Goal: Communication & Community: Answer question/provide support

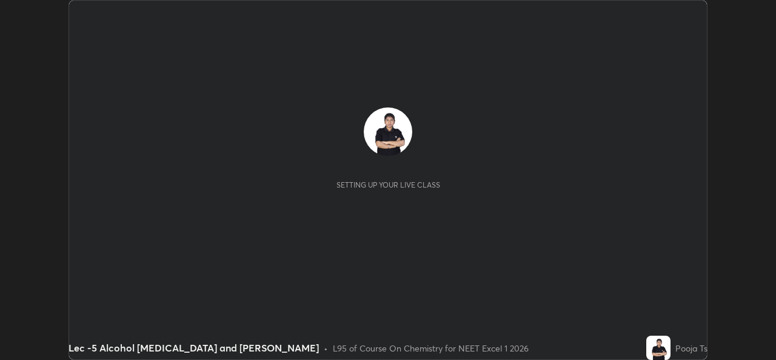
scroll to position [360, 776]
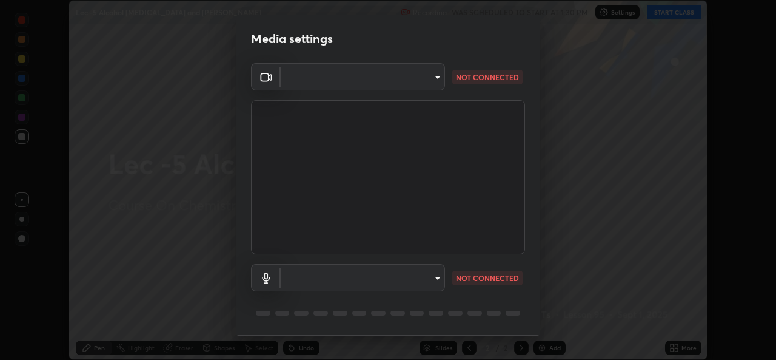
type input "78e73baf3d63bceb4c45423e3c658d9595c8caa1ee6d34b79bc6d5c79dc82097"
type input "default"
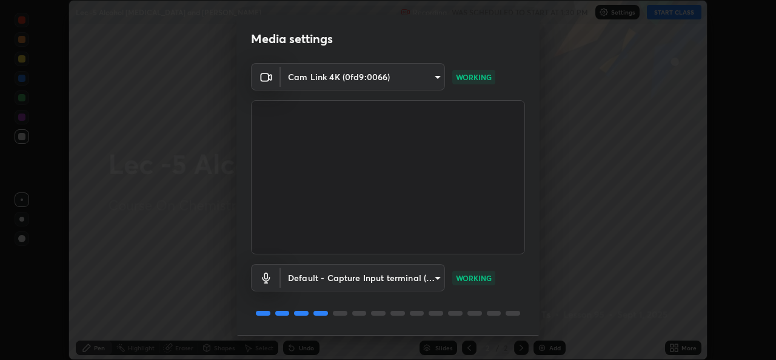
scroll to position [38, 0]
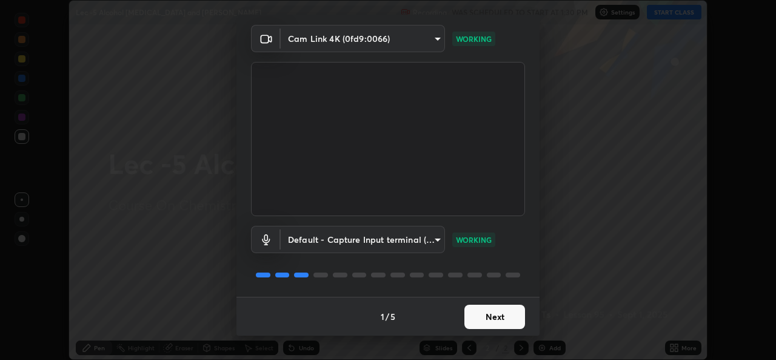
click at [490, 323] on button "Next" at bounding box center [495, 317] width 61 height 24
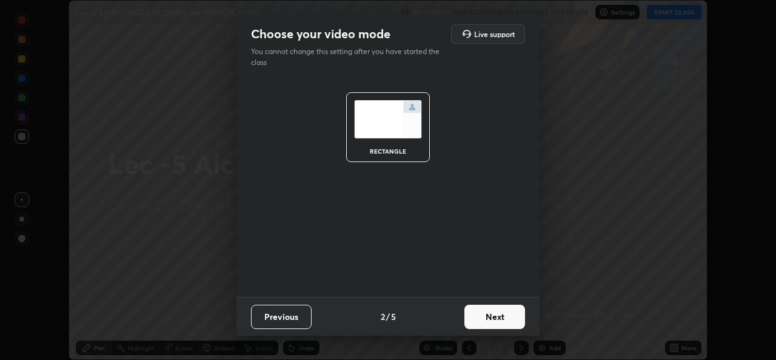
scroll to position [0, 0]
click at [503, 315] on button "Next" at bounding box center [495, 317] width 61 height 24
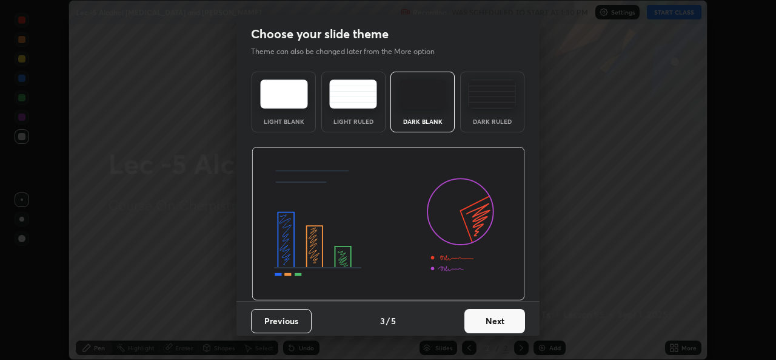
click at [510, 319] on button "Next" at bounding box center [495, 321] width 61 height 24
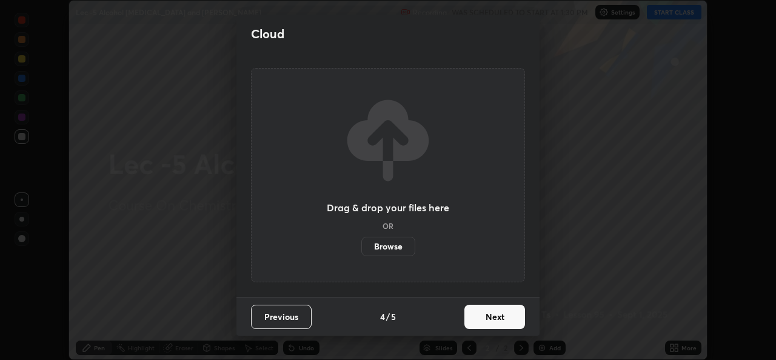
click at [511, 317] on button "Next" at bounding box center [495, 317] width 61 height 24
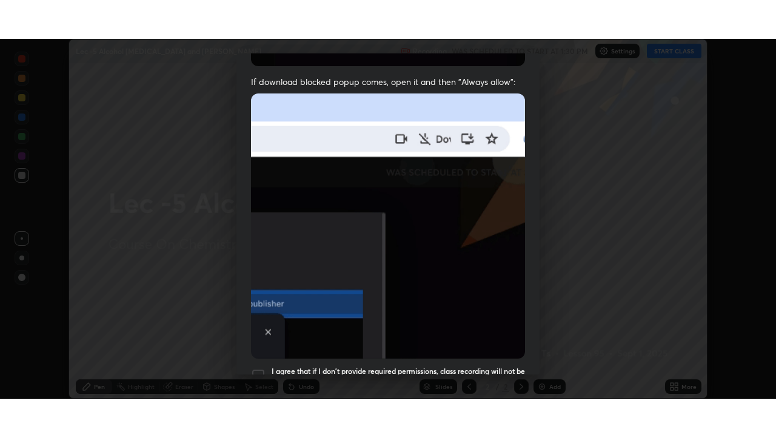
scroll to position [286, 0]
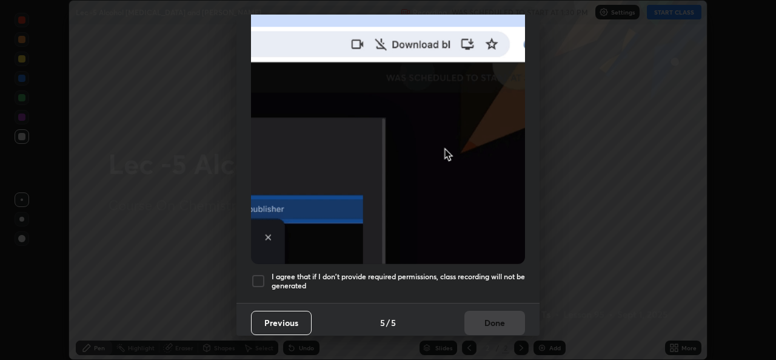
click at [263, 275] on div at bounding box center [258, 281] width 15 height 15
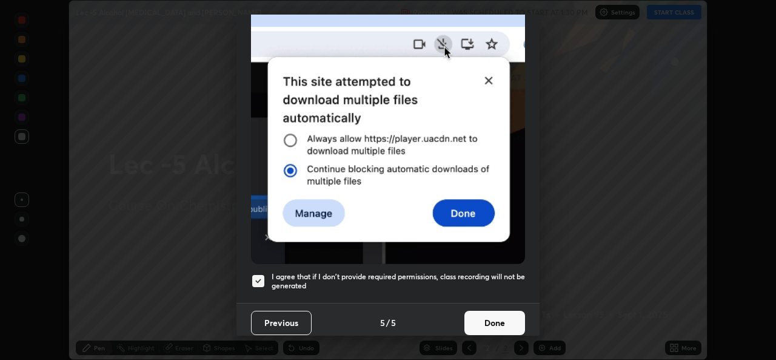
click at [489, 312] on button "Done" at bounding box center [495, 323] width 61 height 24
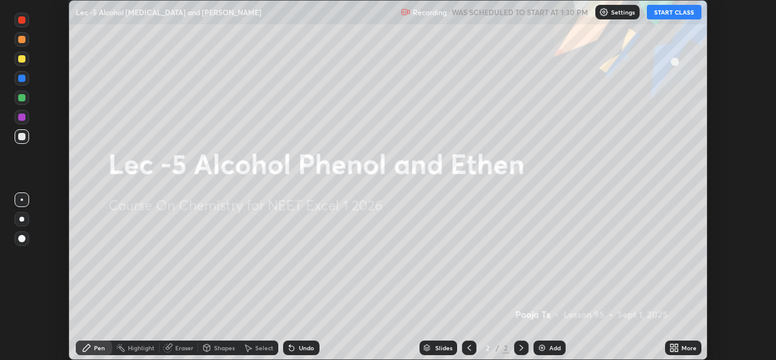
click at [687, 10] on button "START CLASS" at bounding box center [674, 12] width 55 height 15
click at [684, 351] on div "More" at bounding box center [689, 348] width 15 height 6
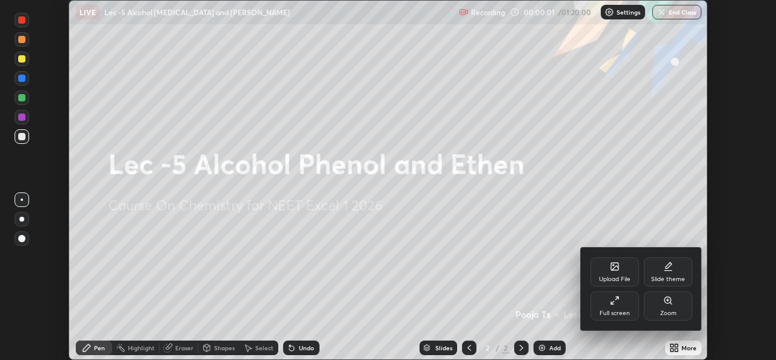
click at [628, 310] on div "Full screen" at bounding box center [615, 313] width 30 height 6
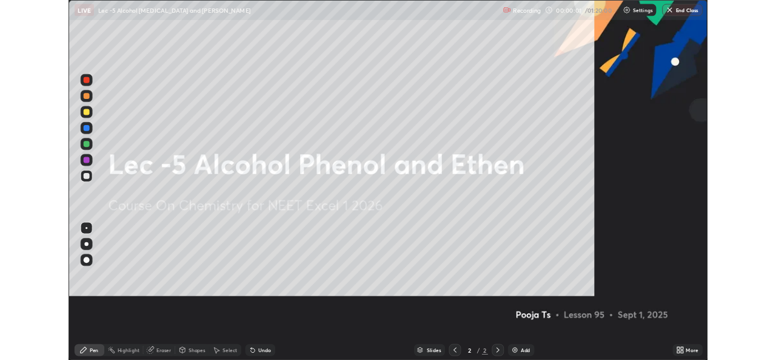
scroll to position [437, 776]
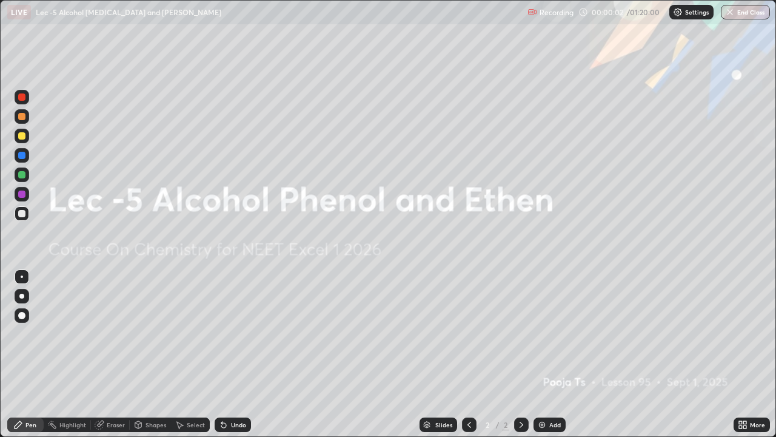
click at [560, 359] on div "Add" at bounding box center [550, 424] width 32 height 15
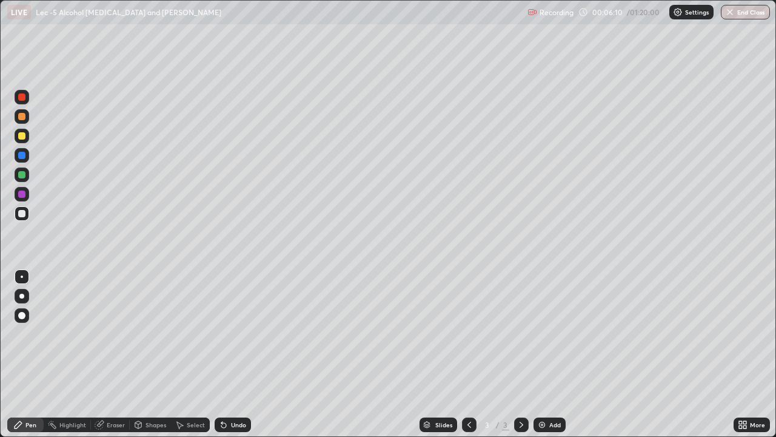
click at [25, 141] on div at bounding box center [22, 136] width 15 height 15
click at [234, 359] on div "Undo" at bounding box center [233, 424] width 36 height 15
click at [229, 359] on div "Undo" at bounding box center [233, 424] width 36 height 15
click at [232, 359] on div "Undo" at bounding box center [233, 424] width 36 height 15
click at [541, 359] on img at bounding box center [542, 425] width 10 height 10
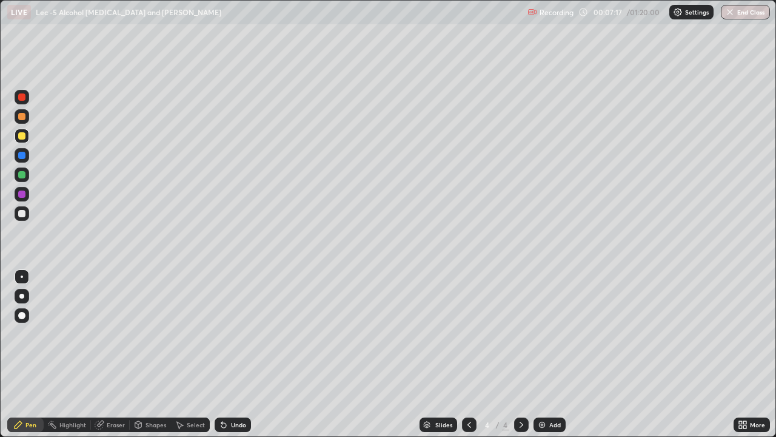
click at [27, 217] on div at bounding box center [22, 213] width 15 height 15
click at [23, 220] on div at bounding box center [22, 213] width 15 height 15
click at [24, 138] on div at bounding box center [21, 135] width 7 height 7
click at [234, 359] on div "Undo" at bounding box center [233, 424] width 36 height 15
click at [234, 359] on div "Undo" at bounding box center [238, 425] width 15 height 6
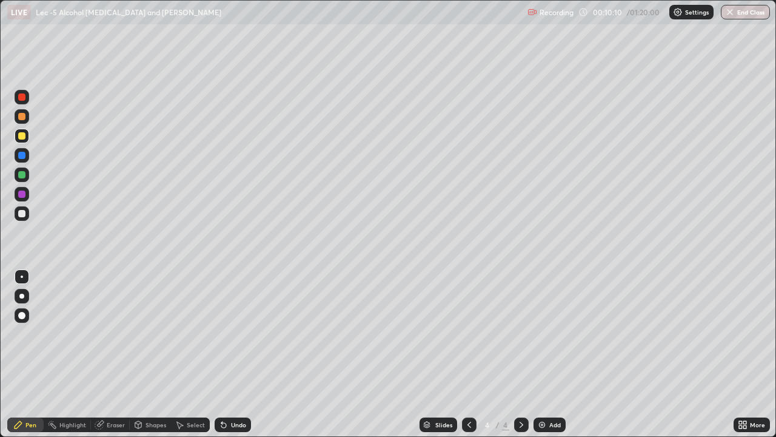
click at [234, 359] on div "Undo" at bounding box center [233, 424] width 36 height 15
click at [177, 359] on icon at bounding box center [180, 425] width 7 height 7
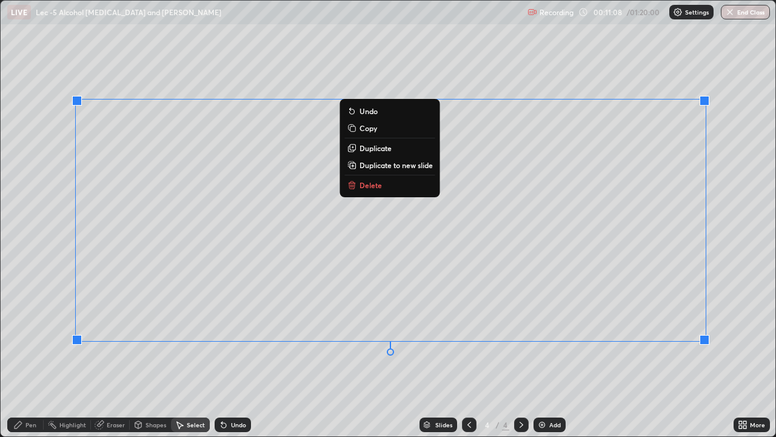
click at [107, 359] on div "Eraser" at bounding box center [116, 425] width 18 height 6
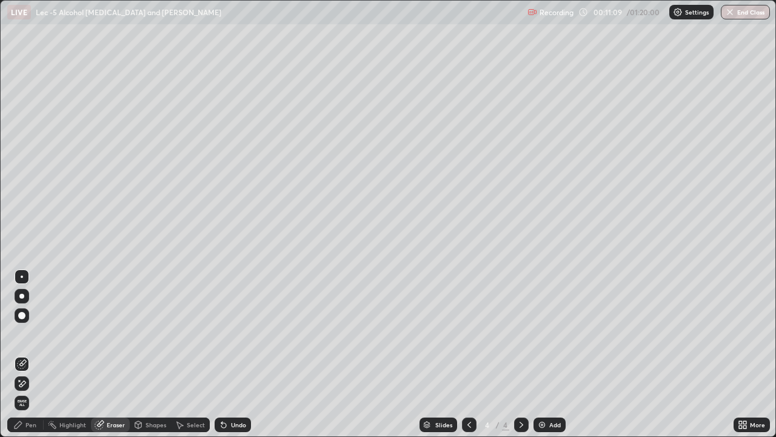
click at [22, 359] on icon at bounding box center [18, 425] width 10 height 10
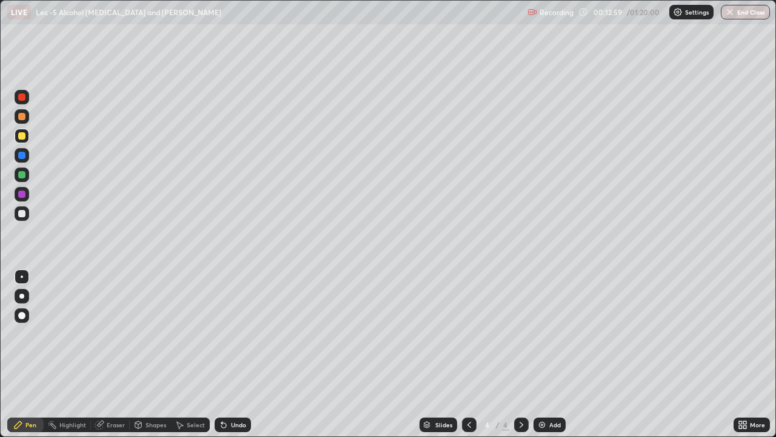
click at [546, 359] on img at bounding box center [542, 425] width 10 height 10
click at [232, 359] on div "Undo" at bounding box center [238, 425] width 15 height 6
click at [233, 359] on div "Undo" at bounding box center [238, 425] width 15 height 6
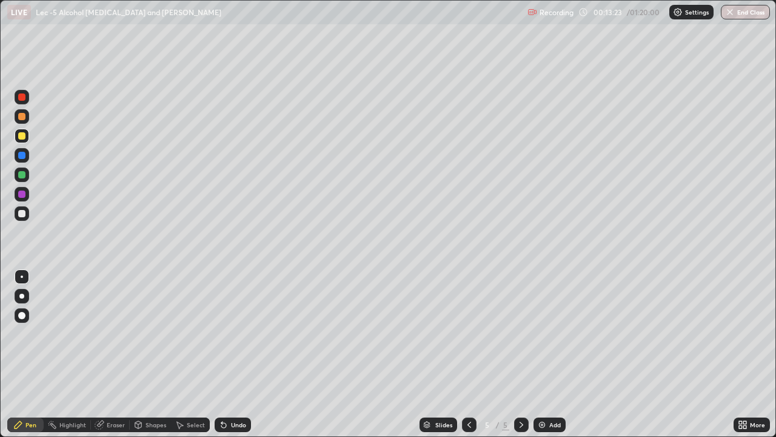
click at [475, 359] on div at bounding box center [469, 424] width 15 height 15
click at [558, 359] on div "Add" at bounding box center [556, 425] width 12 height 6
click at [26, 215] on div at bounding box center [22, 213] width 15 height 15
click at [468, 359] on icon at bounding box center [470, 425] width 10 height 10
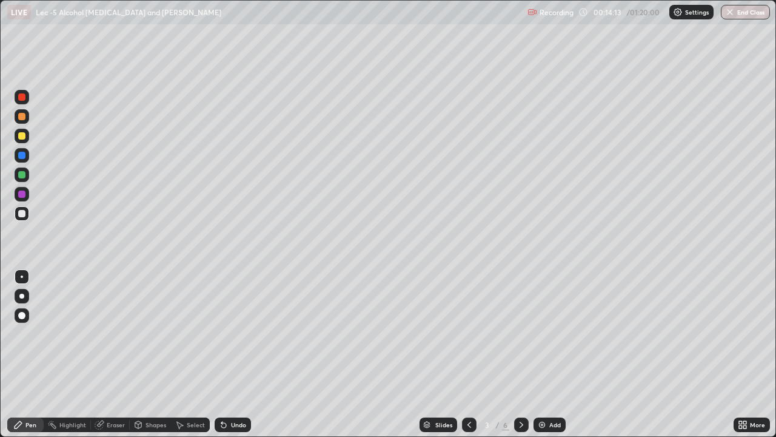
click at [526, 359] on div at bounding box center [521, 424] width 15 height 15
click at [525, 359] on div at bounding box center [521, 424] width 15 height 15
click at [198, 359] on div "Select" at bounding box center [196, 425] width 18 height 6
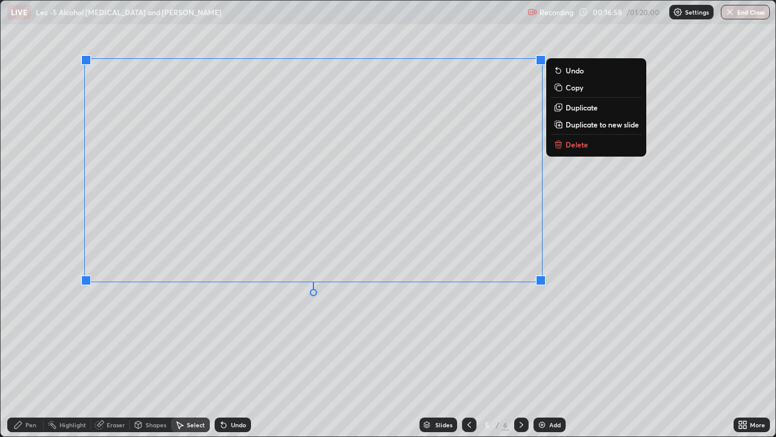
click at [37, 359] on div "Pen" at bounding box center [25, 424] width 36 height 15
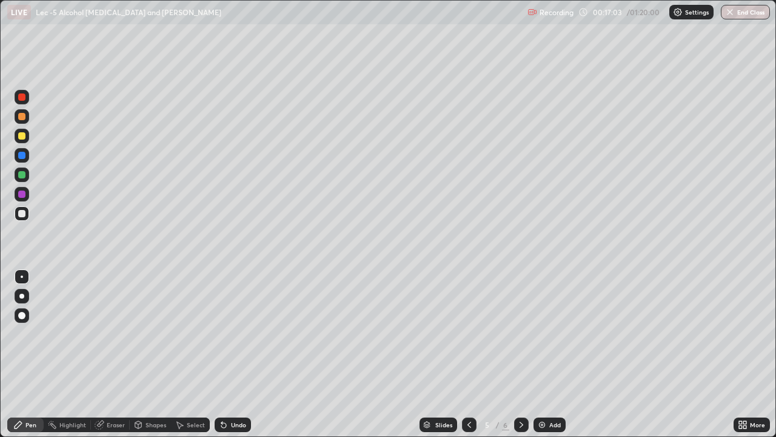
click at [34, 359] on div "Pen" at bounding box center [30, 425] width 11 height 6
click at [108, 359] on div "Eraser" at bounding box center [110, 424] width 39 height 15
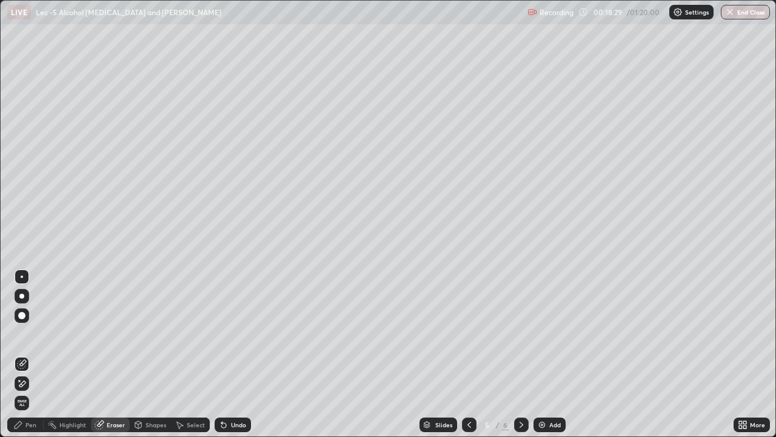
click at [27, 359] on div "Pen" at bounding box center [25, 424] width 36 height 15
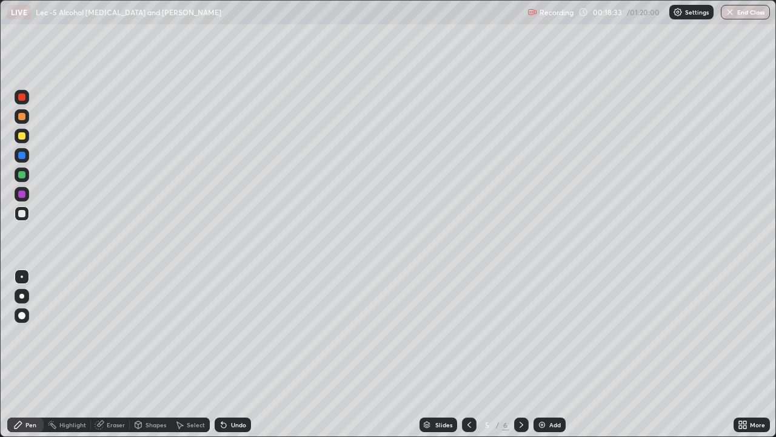
click at [226, 359] on icon at bounding box center [224, 425] width 10 height 10
click at [224, 359] on icon at bounding box center [224, 425] width 10 height 10
click at [221, 359] on icon at bounding box center [221, 422] width 1 height 1
click at [224, 359] on div "Undo" at bounding box center [233, 424] width 36 height 15
click at [225, 359] on div "Undo" at bounding box center [230, 424] width 41 height 24
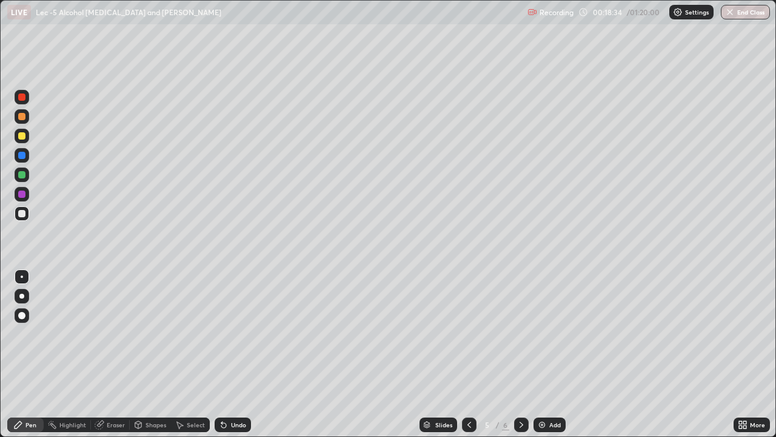
click at [226, 359] on div "Undo" at bounding box center [230, 424] width 41 height 24
click at [223, 359] on icon at bounding box center [223, 425] width 5 height 5
click at [118, 359] on div "Eraser" at bounding box center [116, 425] width 18 height 6
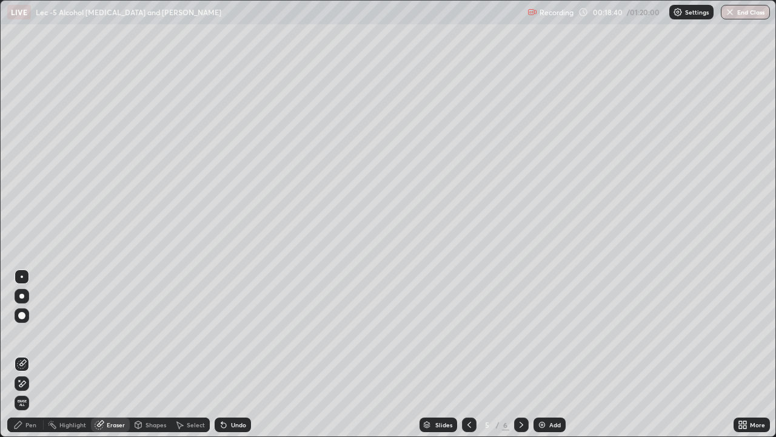
click at [29, 359] on div "Pen" at bounding box center [30, 425] width 11 height 6
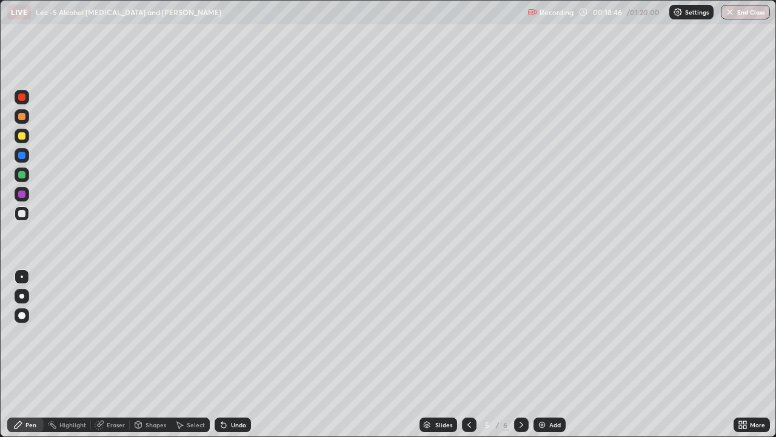
click at [520, 359] on icon at bounding box center [522, 425] width 10 height 10
click at [547, 359] on div "Add" at bounding box center [550, 424] width 32 height 15
click at [27, 217] on div at bounding box center [22, 213] width 15 height 15
click at [226, 359] on icon at bounding box center [224, 425] width 10 height 10
click at [229, 359] on div "Undo" at bounding box center [233, 424] width 36 height 15
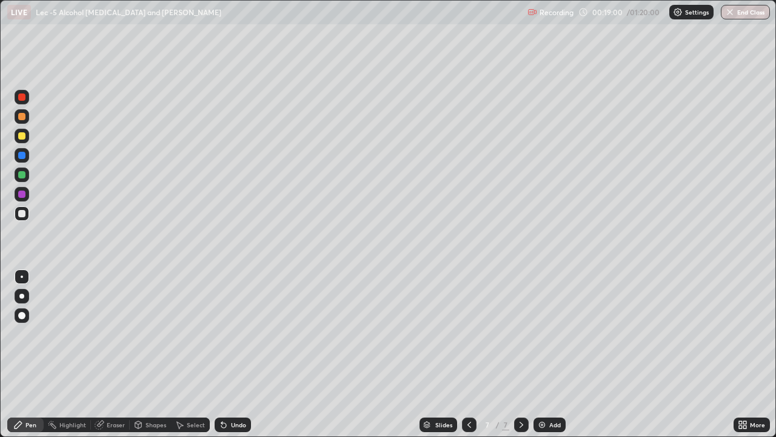
click at [231, 359] on div "Undo" at bounding box center [238, 425] width 15 height 6
click at [234, 359] on div "Undo" at bounding box center [238, 425] width 15 height 6
click at [24, 175] on div at bounding box center [21, 174] width 7 height 7
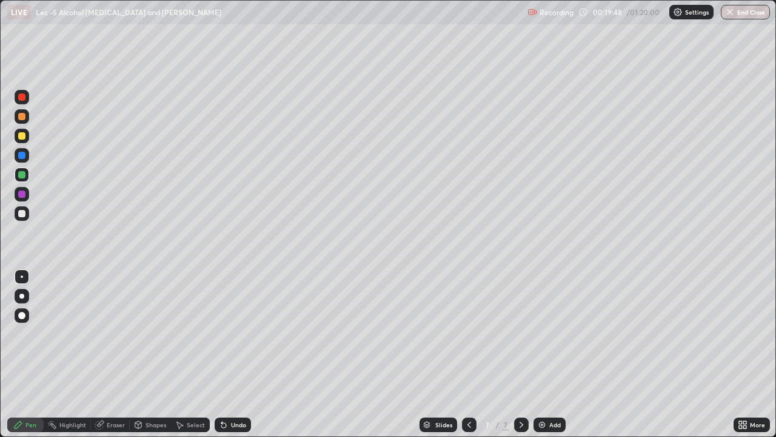
click at [194, 359] on div "Select" at bounding box center [196, 425] width 18 height 6
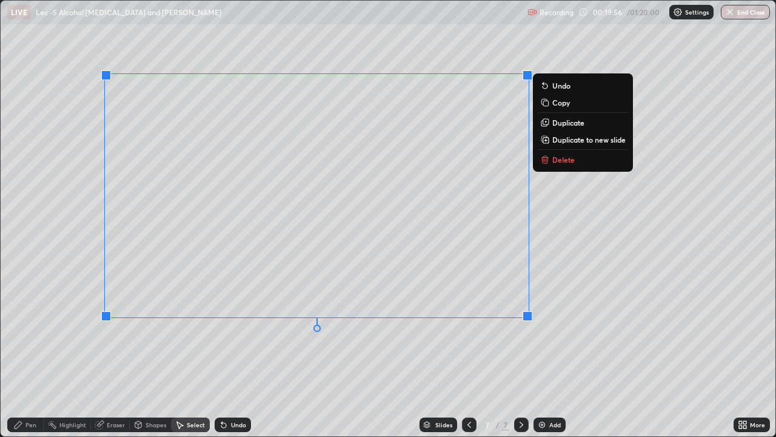
click at [35, 359] on div "Pen" at bounding box center [30, 425] width 11 height 6
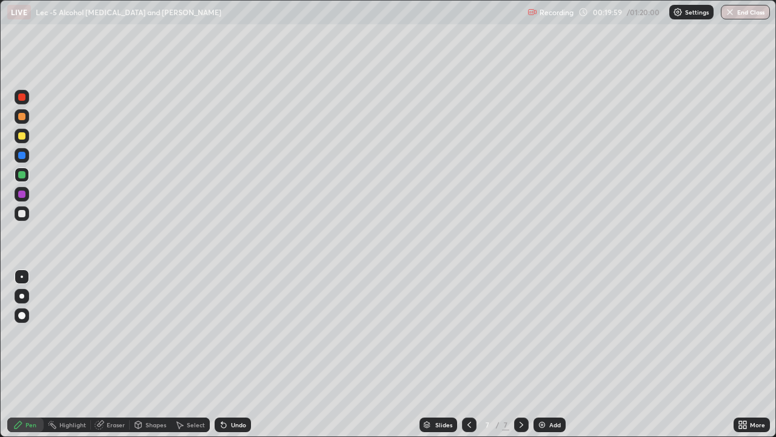
click at [221, 359] on icon at bounding box center [223, 425] width 5 height 5
click at [222, 359] on icon at bounding box center [223, 425] width 5 height 5
click at [221, 359] on icon at bounding box center [223, 425] width 5 height 5
click at [29, 359] on div "Pen" at bounding box center [25, 424] width 36 height 15
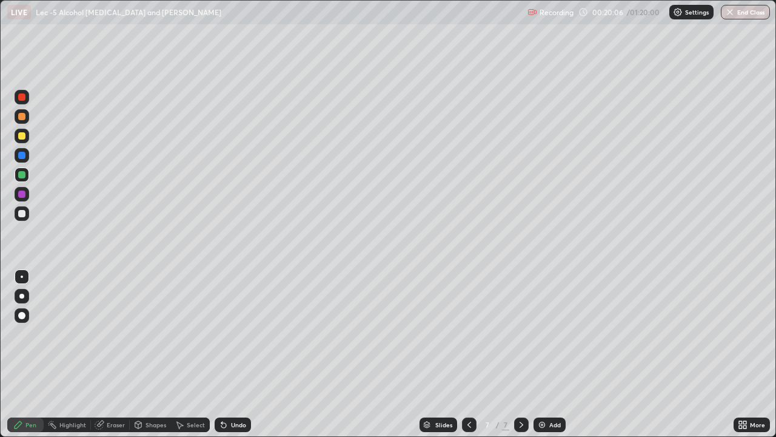
click at [22, 214] on div at bounding box center [21, 213] width 7 height 7
click at [25, 117] on div at bounding box center [21, 116] width 7 height 7
click at [27, 220] on div at bounding box center [22, 213] width 15 height 15
click at [117, 359] on div "Eraser" at bounding box center [116, 425] width 18 height 6
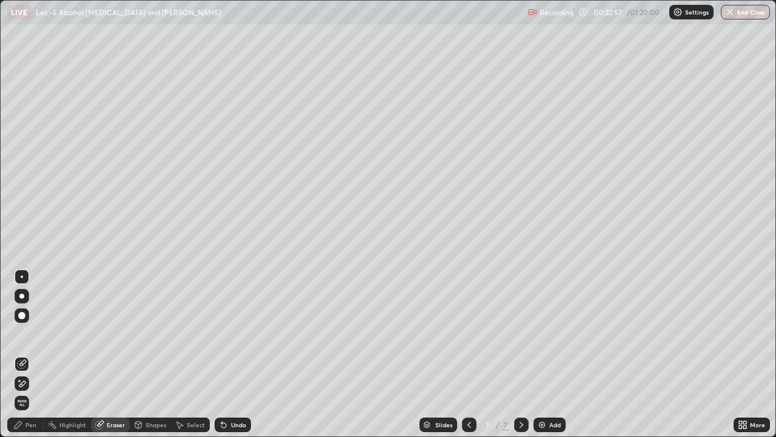
click at [36, 359] on div "Pen" at bounding box center [25, 424] width 36 height 15
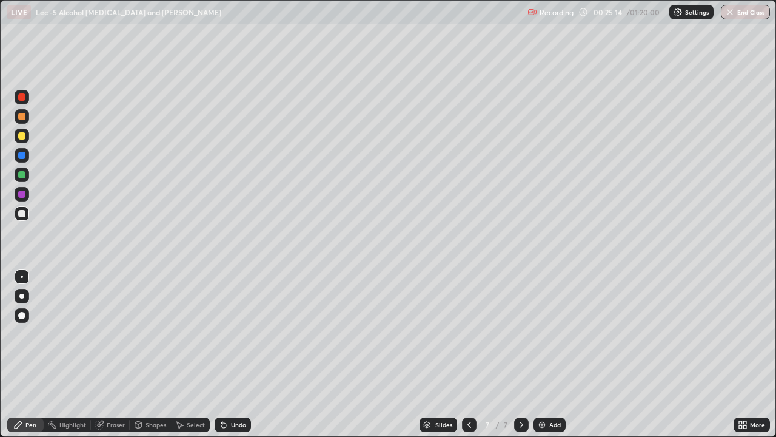
click at [539, 359] on img at bounding box center [542, 425] width 10 height 10
click at [467, 359] on icon at bounding box center [470, 425] width 10 height 10
click at [522, 359] on icon at bounding box center [522, 425] width 10 height 10
click at [27, 217] on div at bounding box center [22, 213] width 15 height 15
click at [235, 359] on div "Undo" at bounding box center [233, 424] width 36 height 15
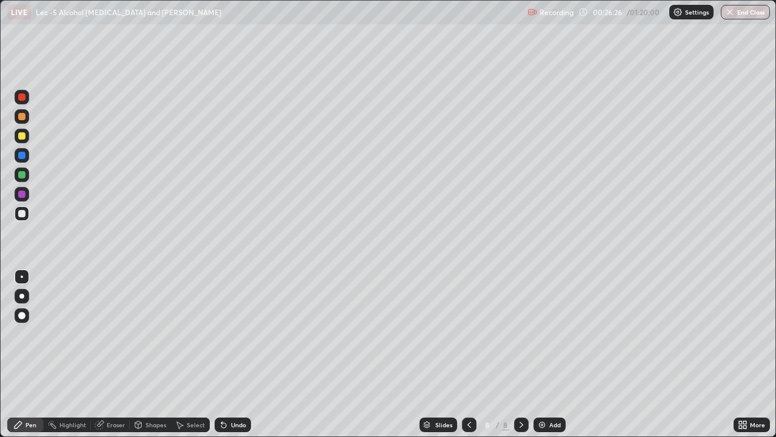
click at [24, 171] on div at bounding box center [22, 174] width 15 height 15
click at [231, 359] on div "Undo" at bounding box center [238, 425] width 15 height 6
click at [222, 359] on icon at bounding box center [223, 425] width 5 height 5
click at [221, 359] on icon at bounding box center [221, 422] width 1 height 1
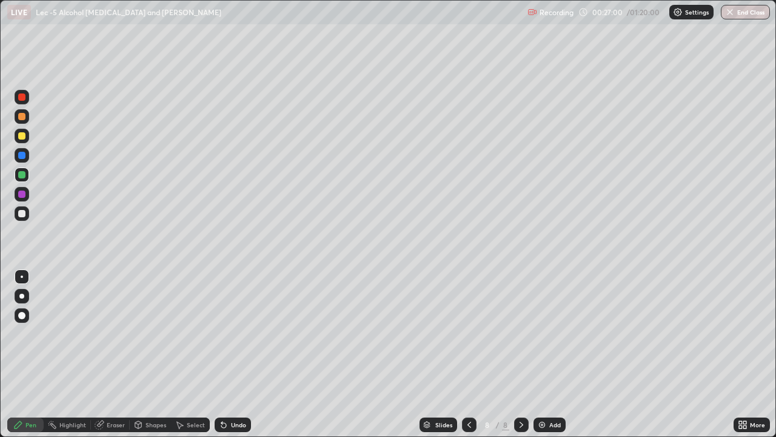
click at [233, 359] on div "Undo" at bounding box center [238, 425] width 15 height 6
click at [550, 359] on div "Add" at bounding box center [556, 425] width 12 height 6
click at [27, 219] on div at bounding box center [22, 213] width 15 height 15
click at [156, 359] on div "Shapes" at bounding box center [156, 425] width 21 height 6
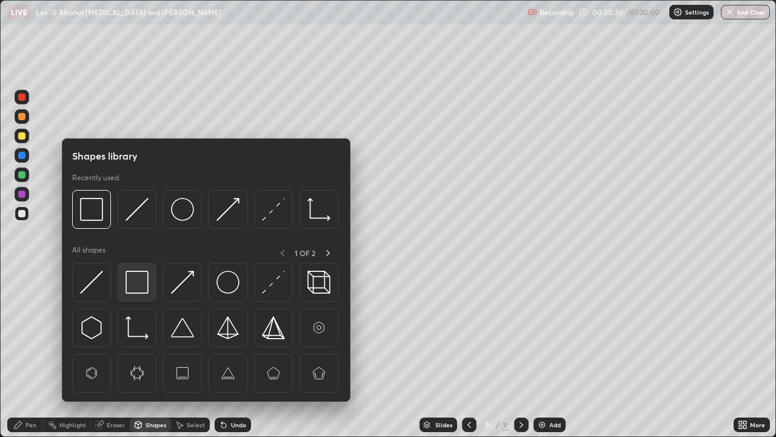
click at [148, 288] on img at bounding box center [137, 282] width 23 height 23
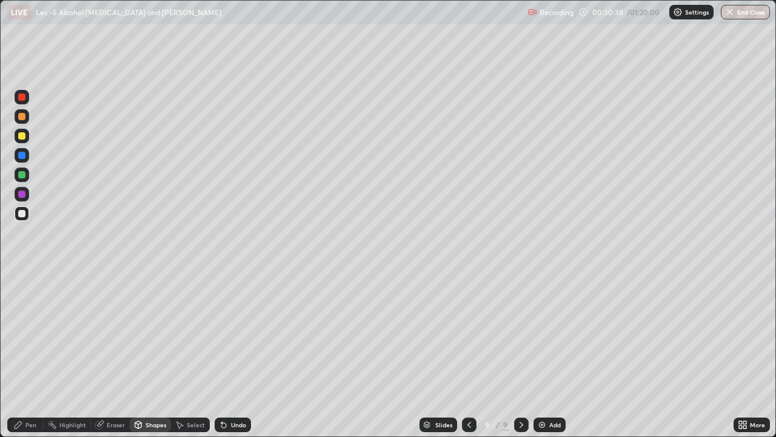
click at [137, 359] on icon at bounding box center [138, 424] width 7 height 2
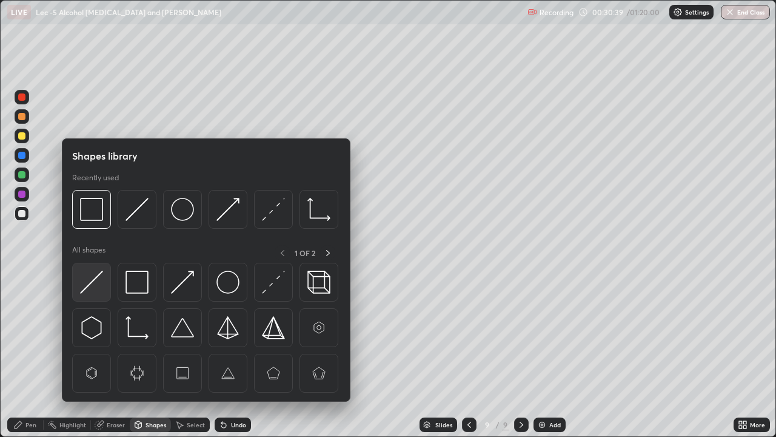
click at [99, 286] on img at bounding box center [91, 282] width 23 height 23
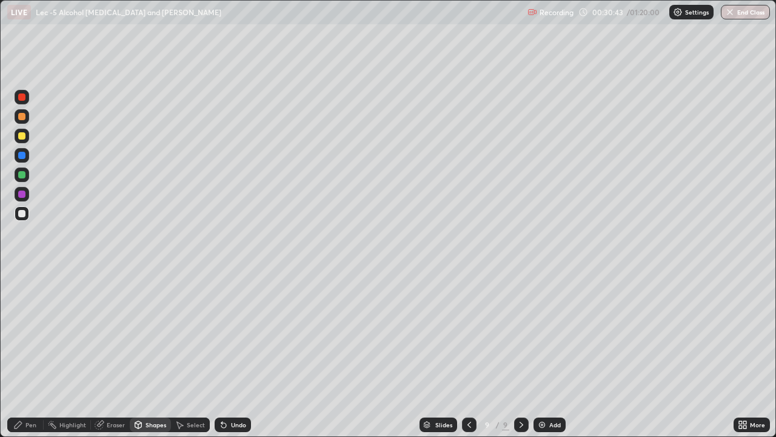
click at [32, 359] on div "Pen" at bounding box center [25, 424] width 36 height 15
click at [189, 359] on div "Select" at bounding box center [196, 425] width 18 height 6
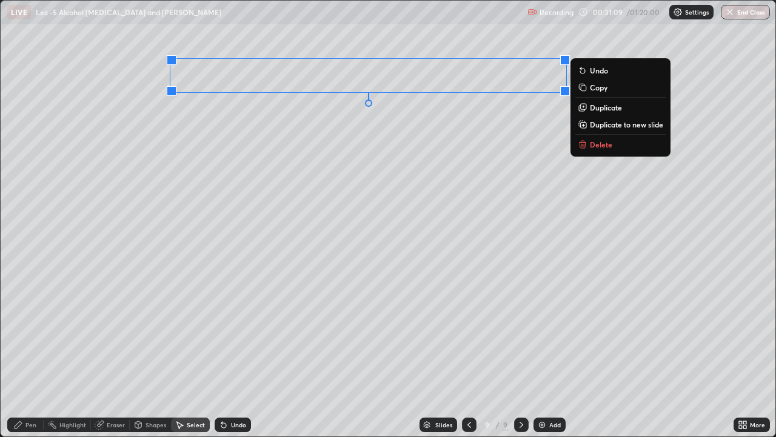
click at [28, 359] on div "Pen" at bounding box center [30, 425] width 11 height 6
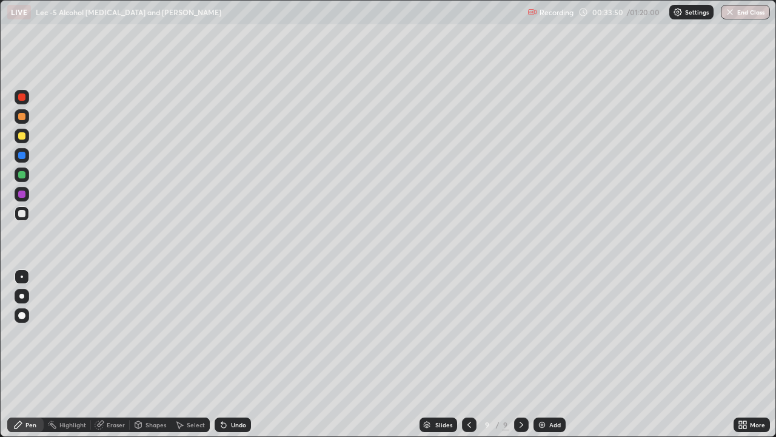
click at [22, 136] on div at bounding box center [21, 135] width 7 height 7
click at [219, 359] on icon at bounding box center [224, 425] width 10 height 10
click at [221, 359] on icon at bounding box center [223, 425] width 5 height 5
click at [222, 359] on icon at bounding box center [223, 425] width 5 height 5
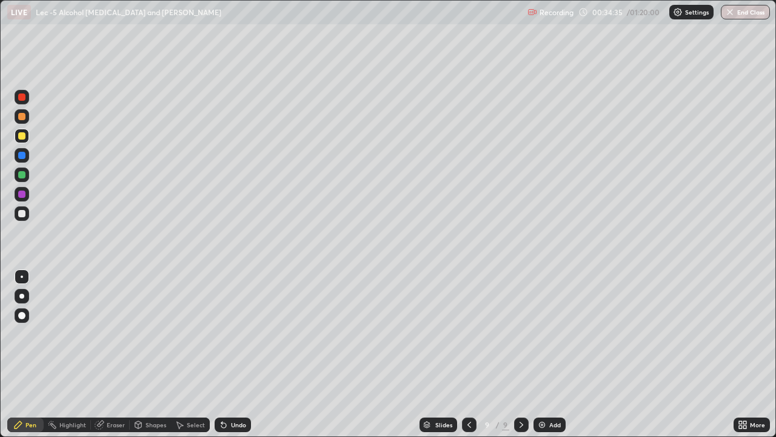
click at [226, 359] on icon at bounding box center [224, 425] width 10 height 10
click at [26, 218] on div at bounding box center [22, 213] width 15 height 15
click at [27, 177] on div at bounding box center [22, 174] width 15 height 15
click at [552, 359] on div "Add" at bounding box center [556, 425] width 12 height 6
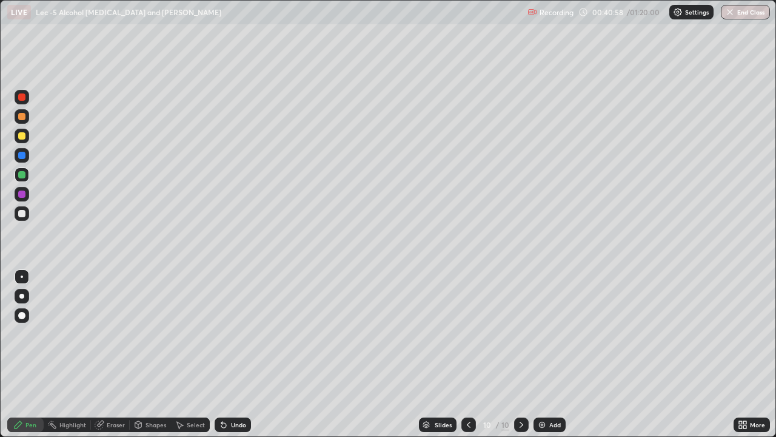
click at [464, 359] on icon at bounding box center [469, 425] width 10 height 10
click at [521, 359] on icon at bounding box center [522, 425] width 10 height 10
click at [22, 156] on div at bounding box center [21, 155] width 7 height 7
click at [24, 214] on div at bounding box center [21, 213] width 7 height 7
click at [26, 177] on div at bounding box center [22, 174] width 15 height 15
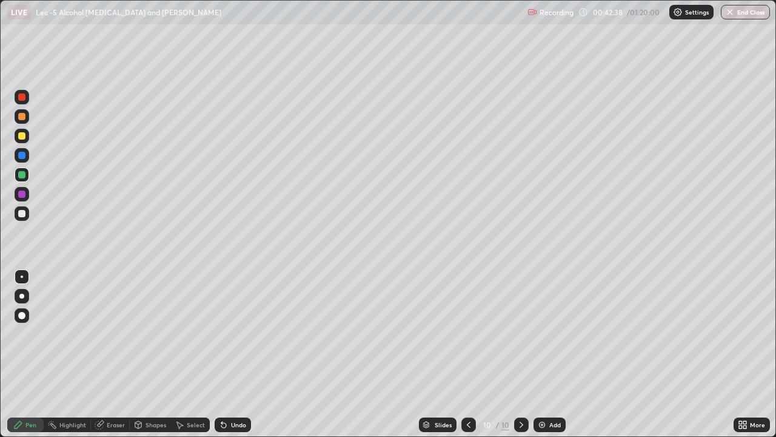
click at [224, 359] on icon at bounding box center [224, 425] width 10 height 10
click at [547, 359] on div "Add" at bounding box center [550, 424] width 32 height 15
click at [226, 359] on icon at bounding box center [224, 425] width 10 height 10
click at [223, 359] on icon at bounding box center [223, 425] width 5 height 5
click at [468, 359] on icon at bounding box center [470, 425] width 10 height 10
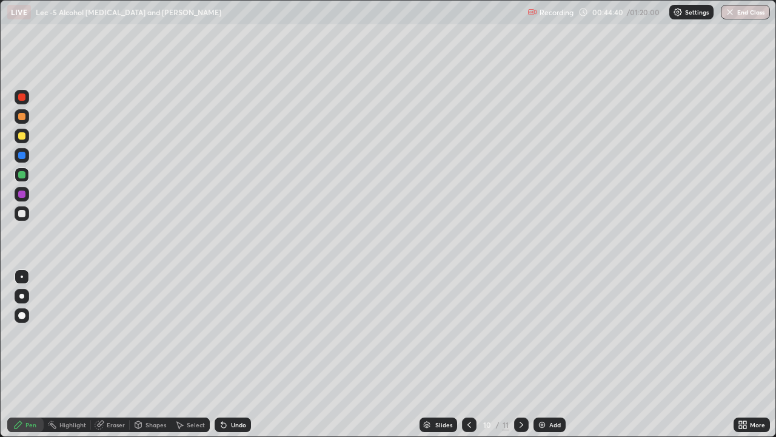
click at [520, 359] on icon at bounding box center [522, 425] width 10 height 10
click at [29, 219] on div at bounding box center [22, 213] width 15 height 19
click at [474, 359] on div at bounding box center [469, 424] width 15 height 15
click at [520, 359] on icon at bounding box center [522, 425] width 4 height 6
click at [193, 359] on div "Select" at bounding box center [196, 425] width 18 height 6
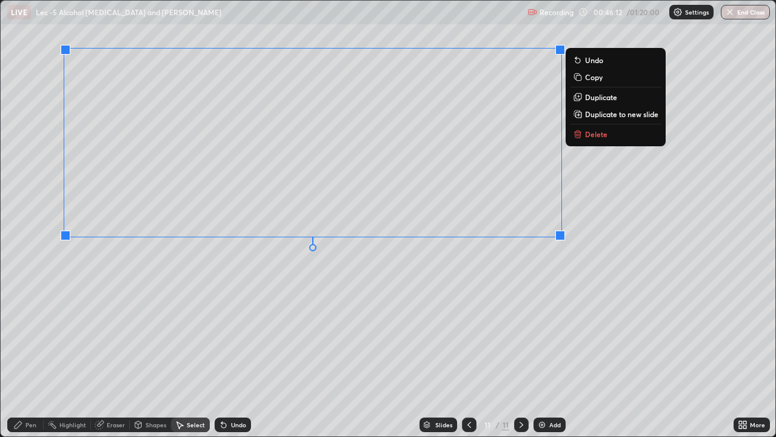
click at [26, 359] on div "Pen" at bounding box center [25, 424] width 36 height 15
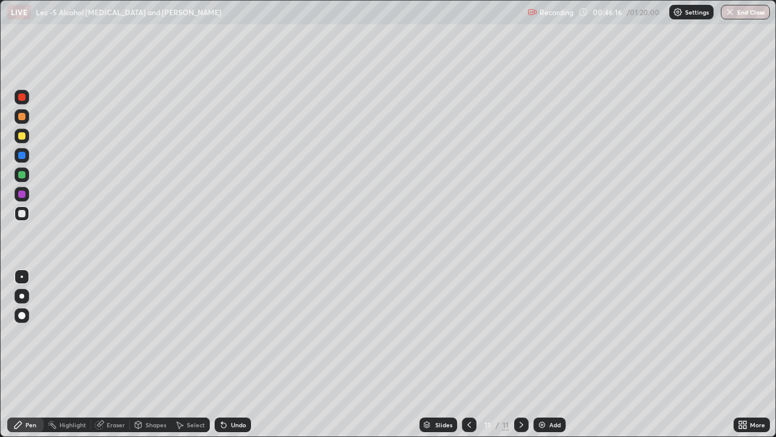
click at [224, 359] on icon at bounding box center [224, 425] width 10 height 10
click at [221, 359] on icon at bounding box center [223, 425] width 5 height 5
click at [28, 180] on div at bounding box center [22, 174] width 15 height 15
click at [545, 359] on img at bounding box center [542, 425] width 10 height 10
click at [27, 218] on div at bounding box center [22, 213] width 15 height 15
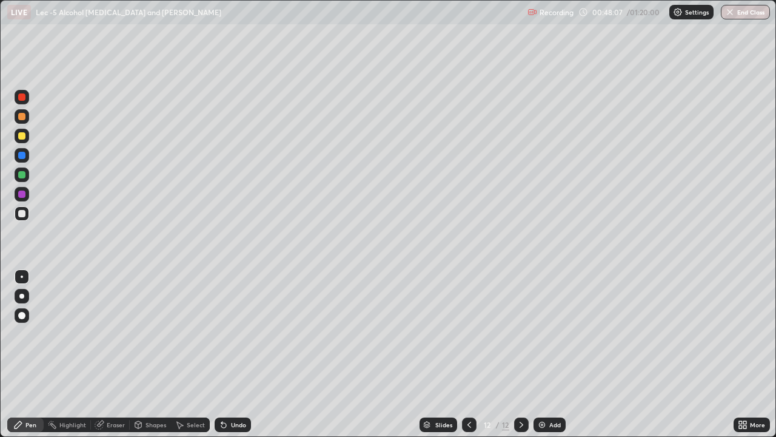
click at [466, 359] on icon at bounding box center [470, 425] width 10 height 10
click at [522, 359] on icon at bounding box center [522, 425] width 10 height 10
click at [177, 359] on icon at bounding box center [180, 425] width 7 height 7
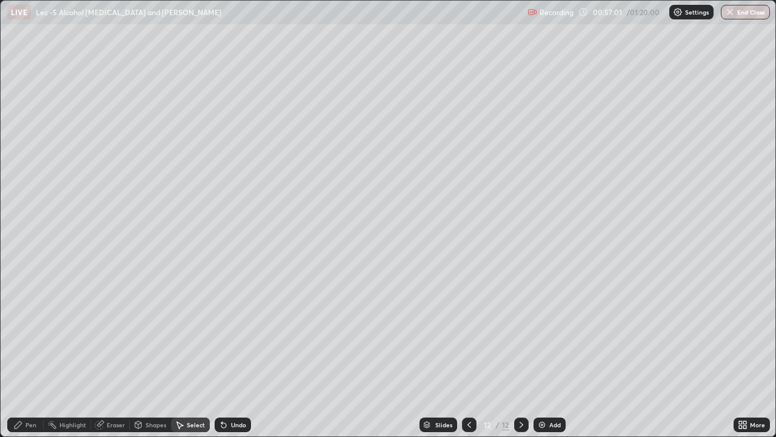
click at [551, 359] on div "Add" at bounding box center [556, 425] width 12 height 6
click at [31, 359] on div "Pen" at bounding box center [30, 425] width 11 height 6
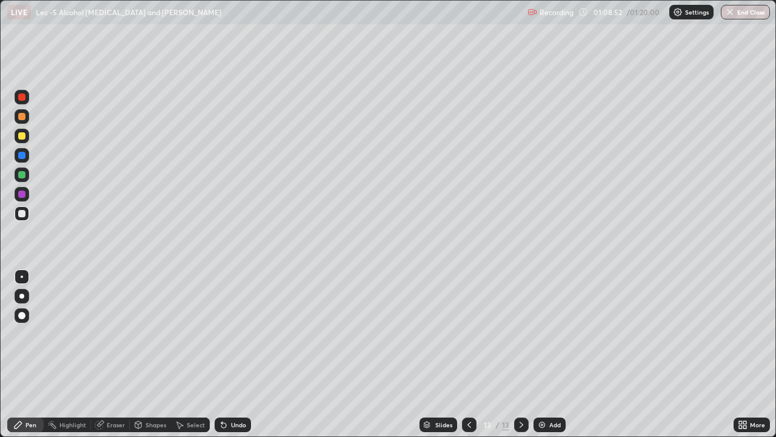
click at [555, 359] on div "Add" at bounding box center [556, 425] width 12 height 6
click at [735, 359] on div "More" at bounding box center [752, 424] width 36 height 15
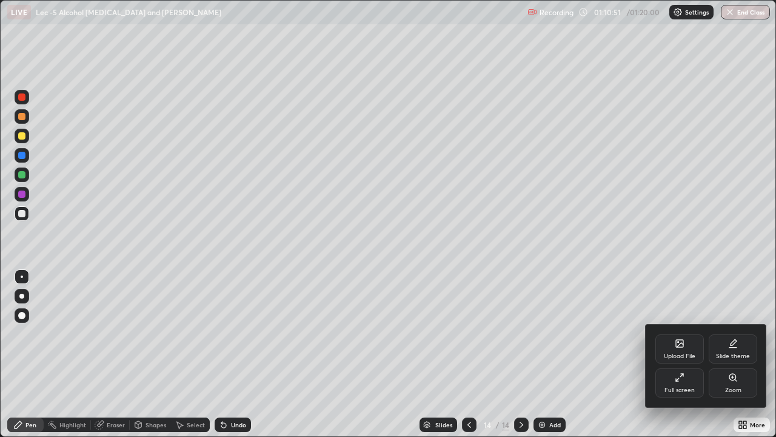
click at [732, 359] on div at bounding box center [388, 218] width 776 height 437
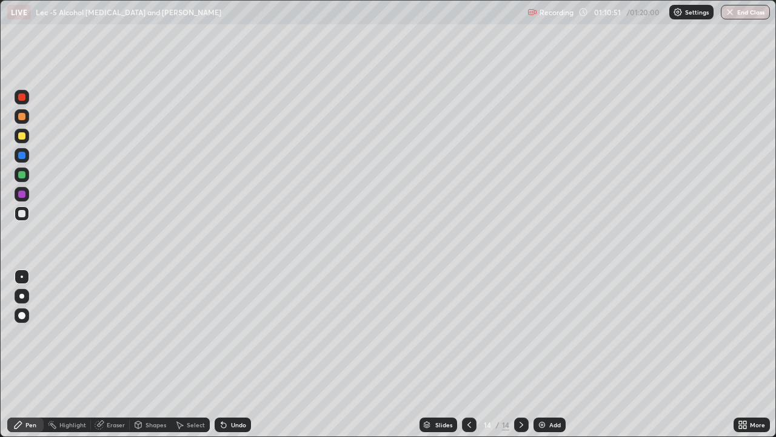
click at [729, 359] on div "Upload File Slide theme Full screen Zoom" at bounding box center [722, 384] width 91 height 47
click at [734, 359] on div "More" at bounding box center [752, 424] width 36 height 24
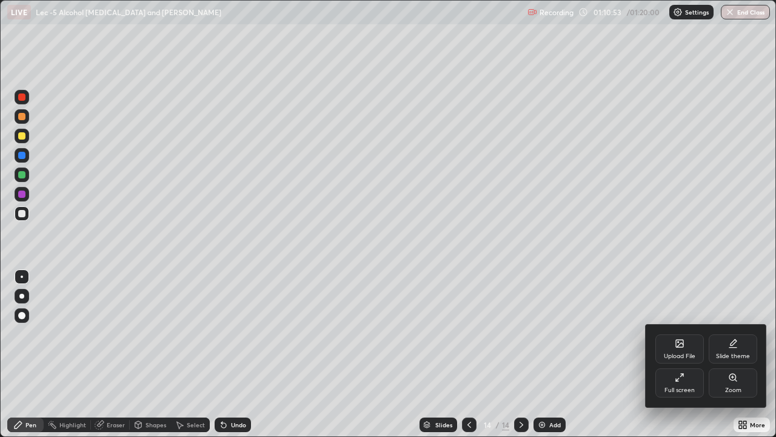
click at [714, 359] on div at bounding box center [388, 218] width 776 height 437
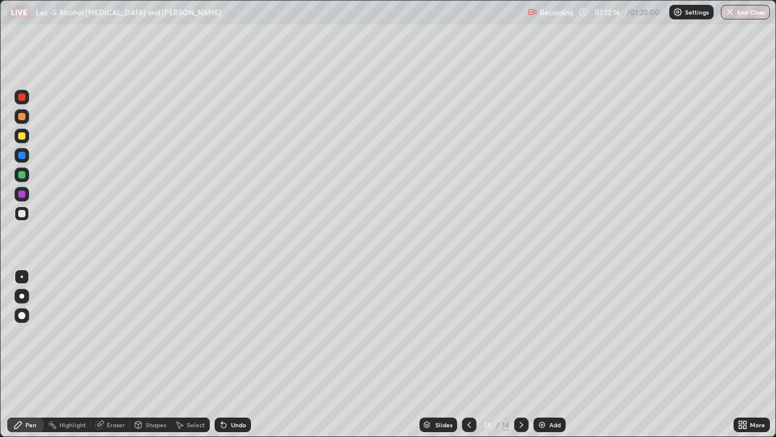
click at [557, 359] on div "Add" at bounding box center [556, 425] width 12 height 6
click at [27, 177] on div at bounding box center [22, 174] width 15 height 15
click at [178, 359] on icon at bounding box center [180, 425] width 10 height 10
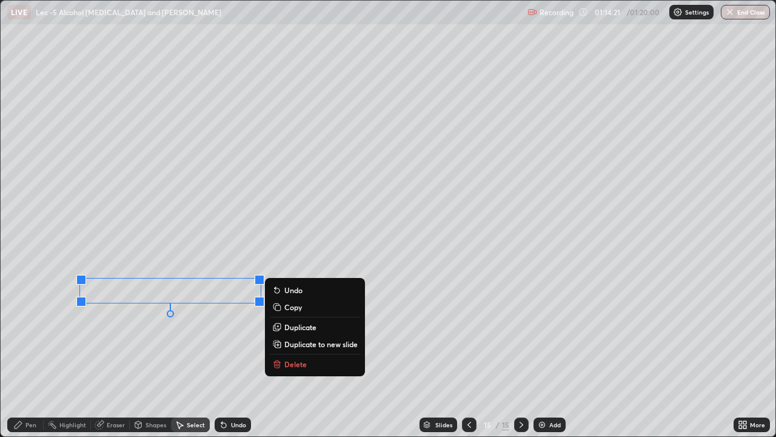
click at [33, 359] on div "Pen" at bounding box center [25, 424] width 36 height 15
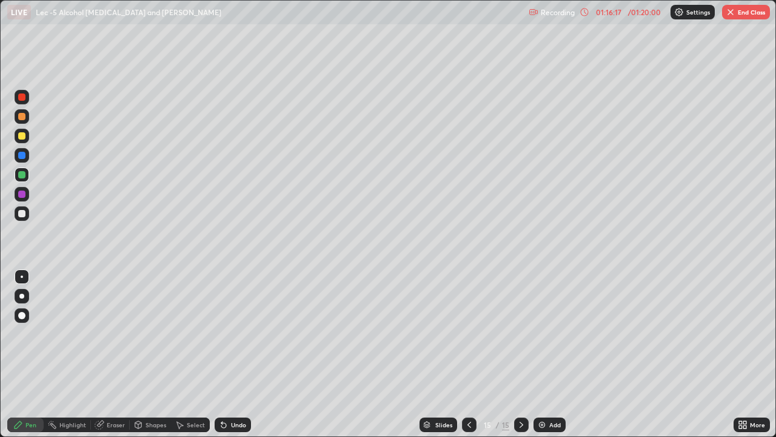
click at [558, 359] on div "Add" at bounding box center [550, 424] width 32 height 15
click at [540, 359] on img at bounding box center [542, 425] width 10 height 10
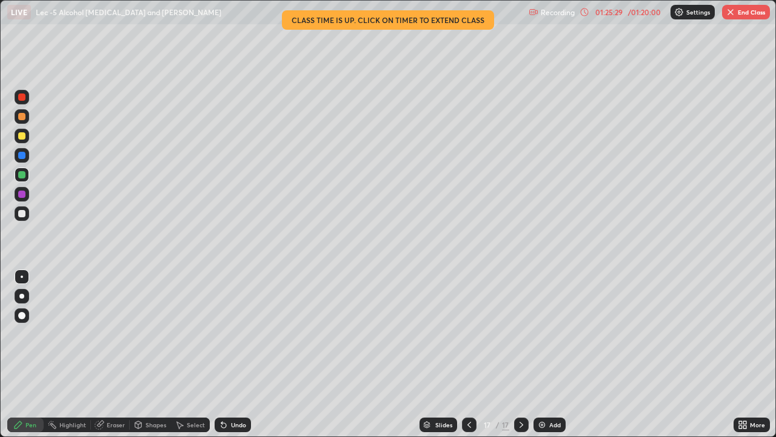
click at [745, 359] on icon at bounding box center [745, 422] width 3 height 3
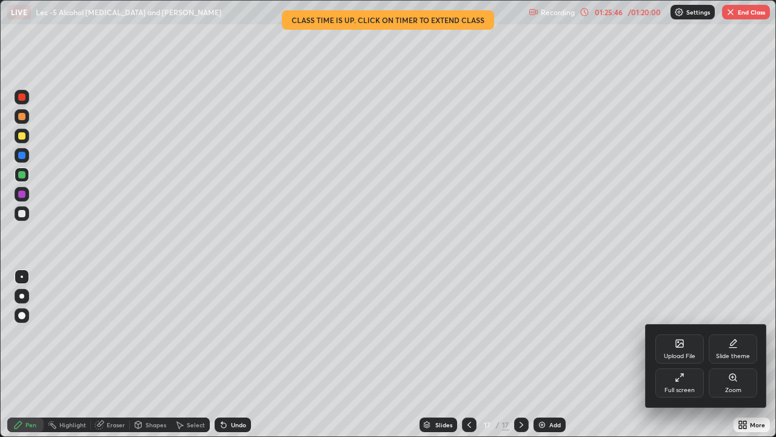
click at [744, 359] on div at bounding box center [388, 218] width 776 height 437
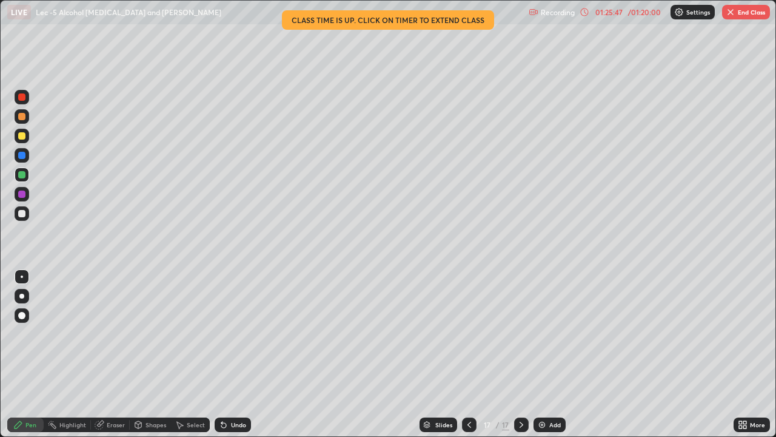
click at [741, 359] on icon at bounding box center [740, 422] width 3 height 3
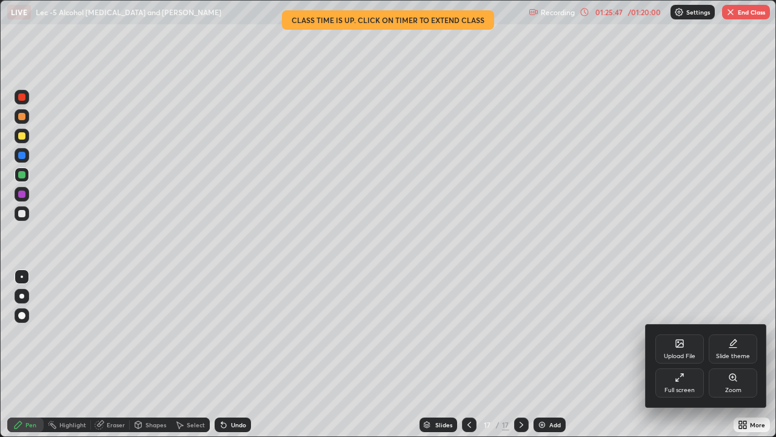
click at [684, 359] on div "Full screen" at bounding box center [680, 382] width 49 height 29
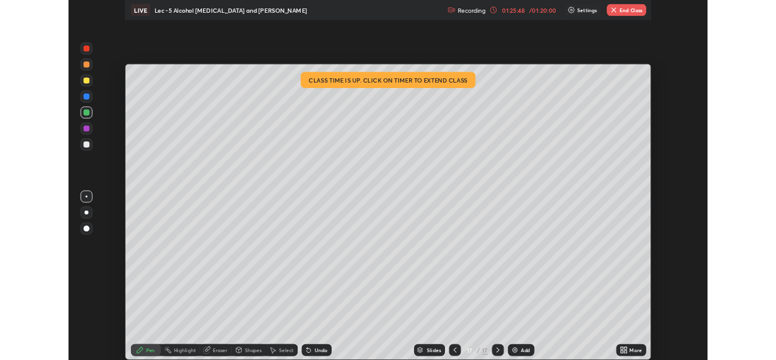
scroll to position [60299, 59882]
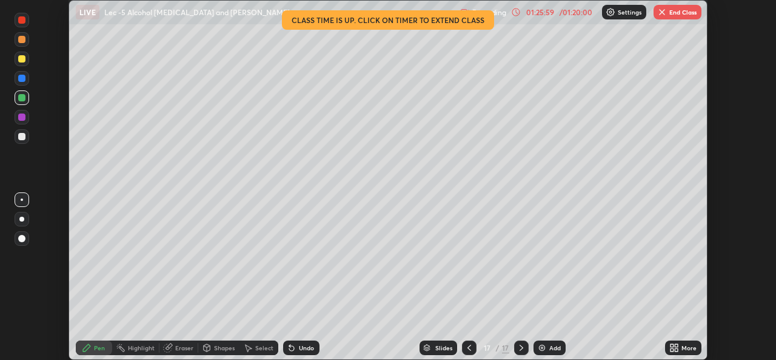
click at [671, 10] on button "End Class" at bounding box center [678, 12] width 48 height 15
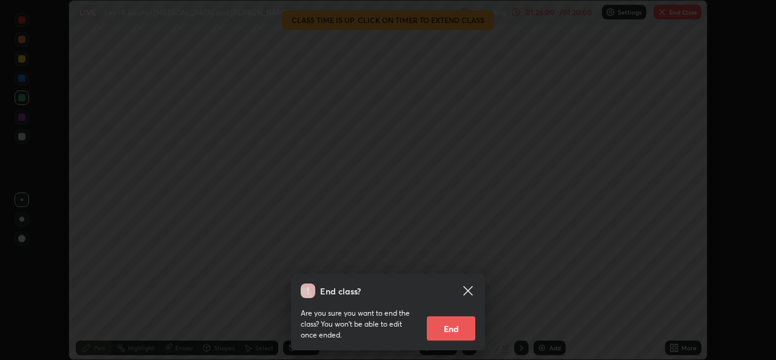
click at [463, 326] on button "End" at bounding box center [451, 328] width 49 height 24
